Goal: Find specific page/section: Find specific page/section

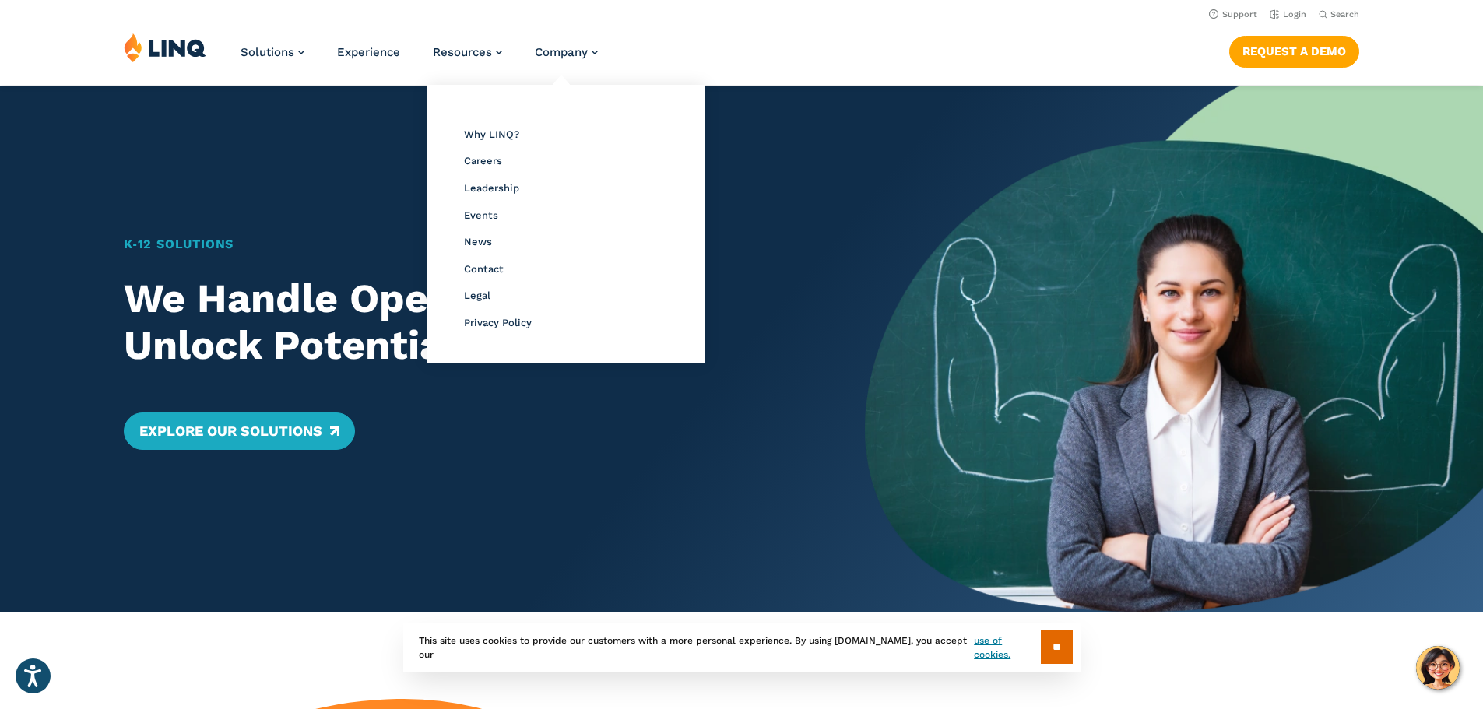
drag, startPoint x: 500, startPoint y: 166, endPoint x: 490, endPoint y: 163, distance: 10.4
click at [499, 166] on li "Careers" at bounding box center [566, 160] width 204 height 20
click at [489, 163] on span "Careers" at bounding box center [483, 161] width 38 height 12
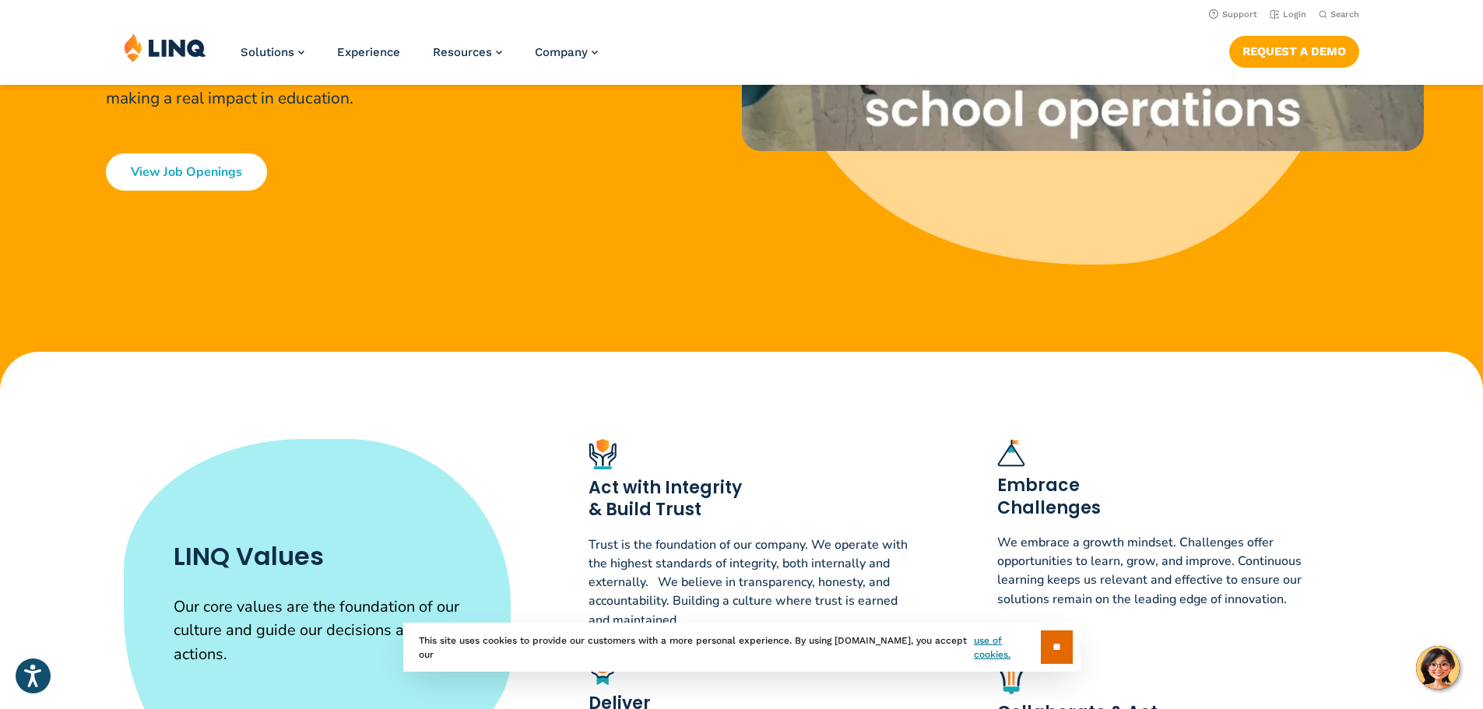
scroll to position [386, 0]
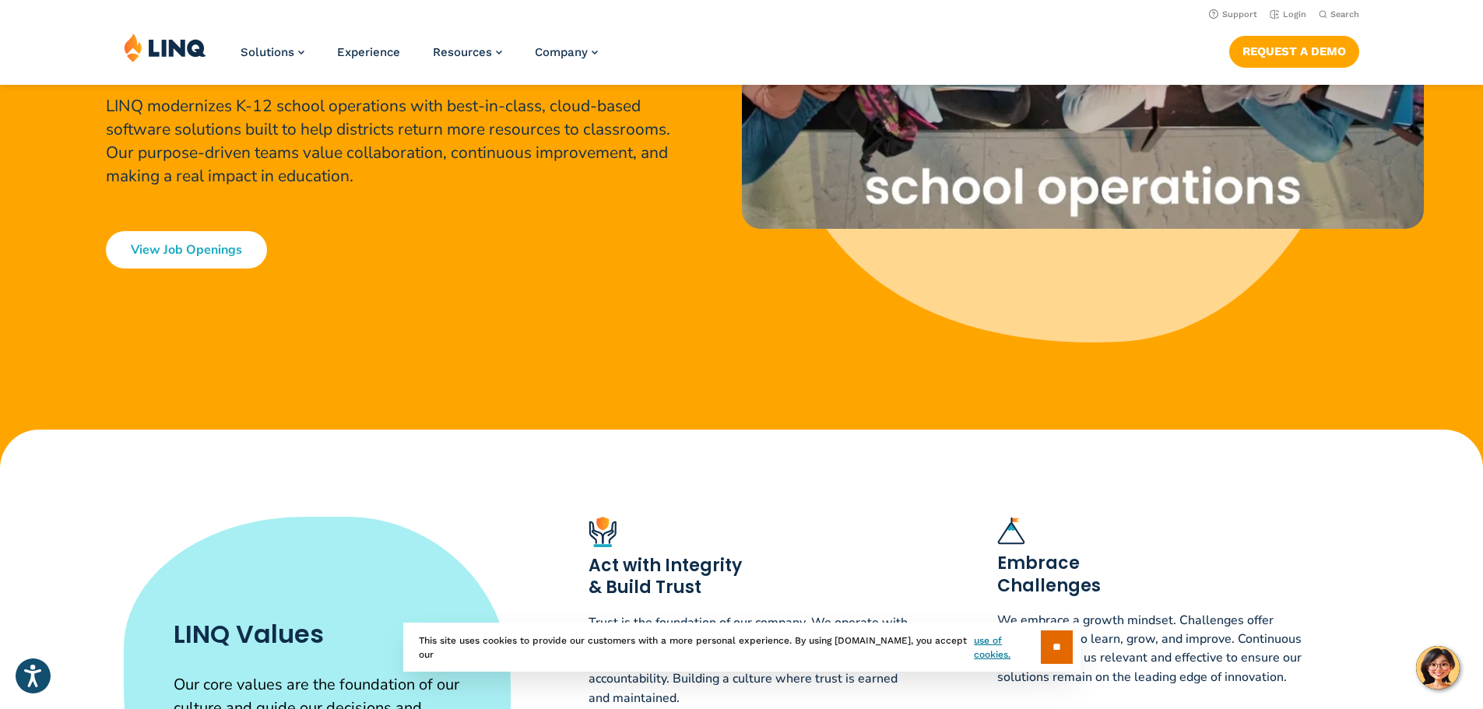
drag, startPoint x: 214, startPoint y: 223, endPoint x: 212, endPoint y: 239, distance: 15.6
click at [212, 235] on div "Careers at LINQ Join our Team Shape the future of K-12 LINQ modernizes K-12 sch…" at bounding box center [393, 102] width 575 height 334
click at [212, 248] on link "View Job Openings" at bounding box center [186, 249] width 161 height 37
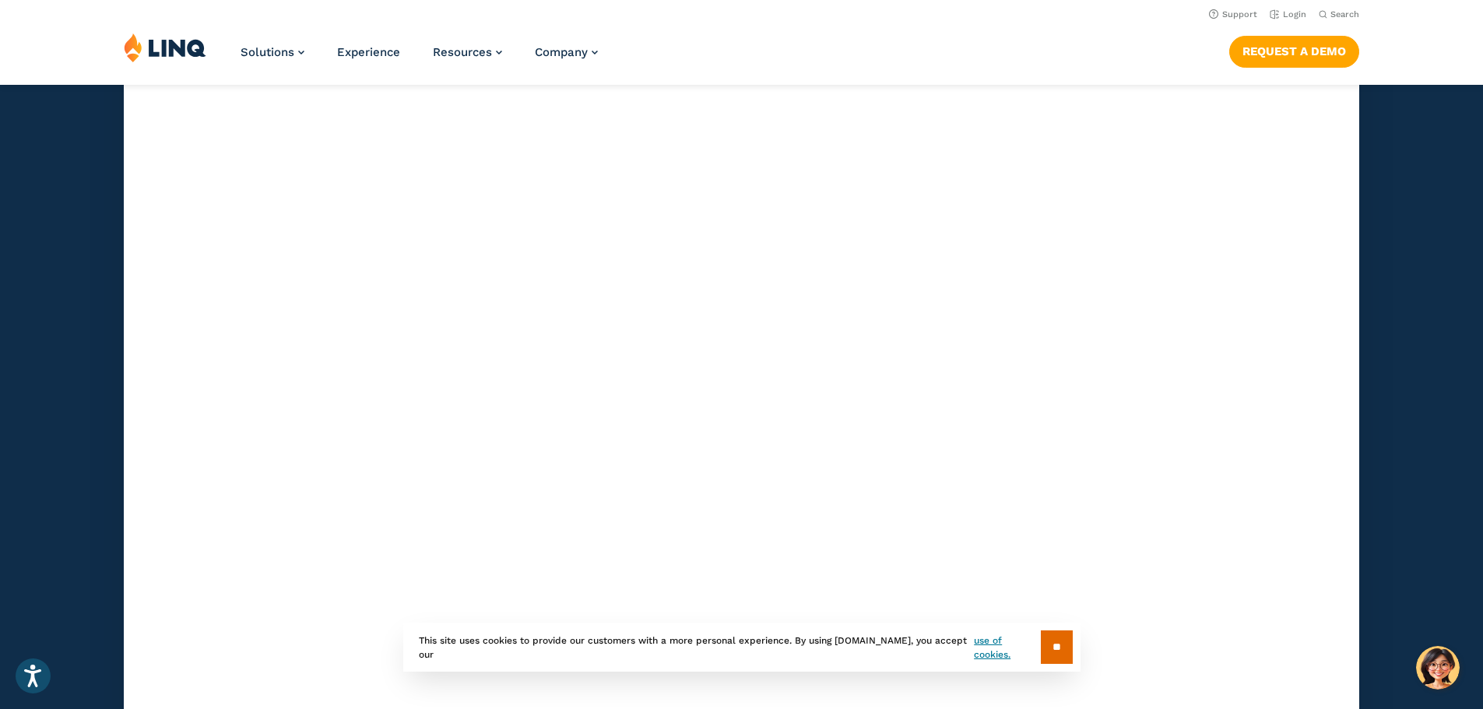
scroll to position [4677, 0]
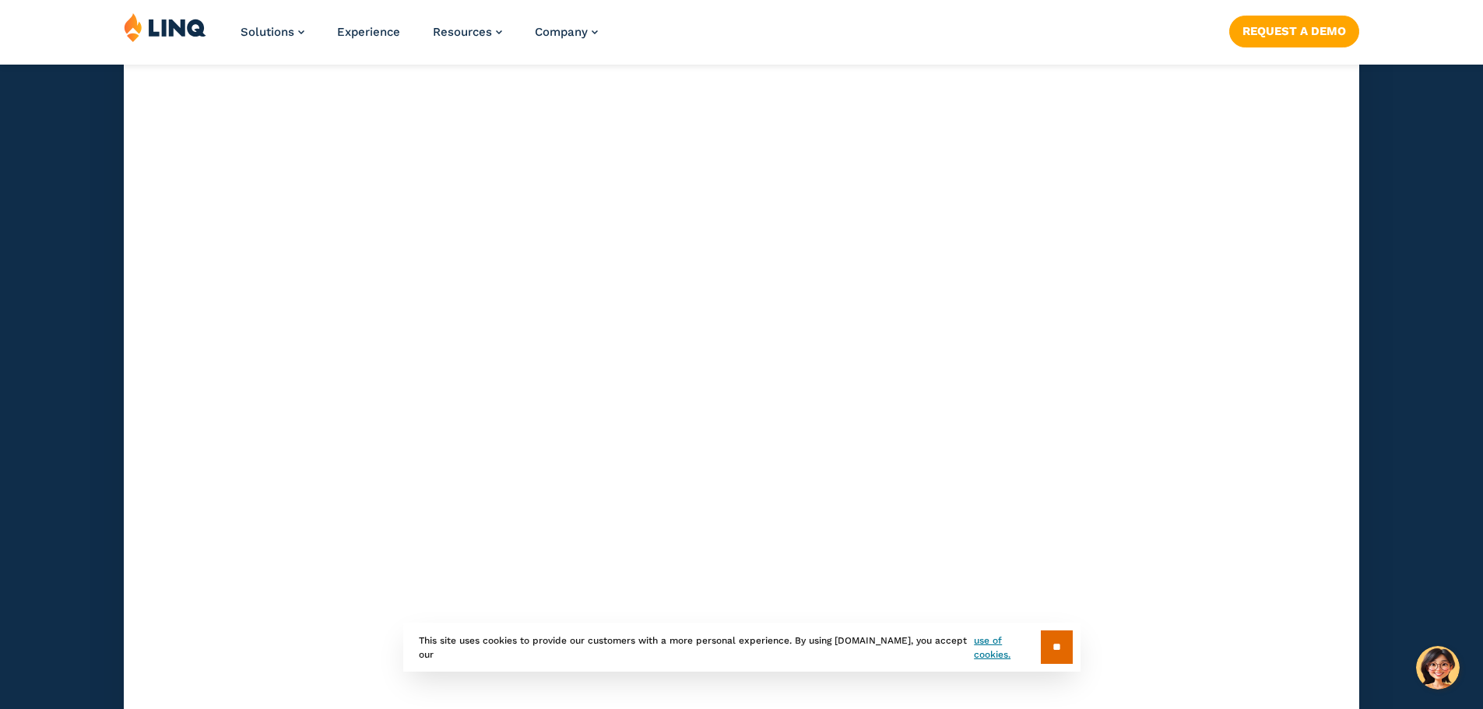
scroll to position [4677, 0]
